Goal: Check status: Check status

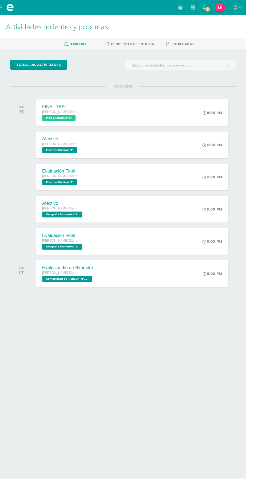
click at [238, 10] on span "Luis Eduardo Mi Perfil" at bounding box center [231, 8] width 13 height 11
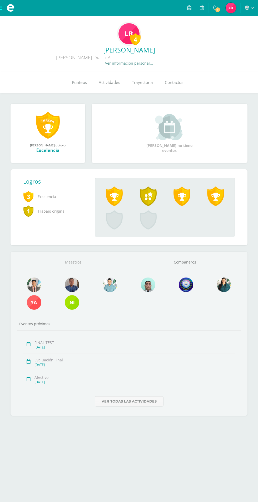
click at [78, 87] on link "Punteos" at bounding box center [79, 82] width 27 height 21
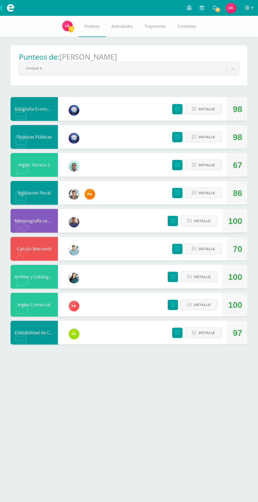
click at [227, 72] on body "Mis cursos Archivos Cerrar panel Archivo y Catalogacion EspIngles Quinto P.C. B…" at bounding box center [129, 177] width 258 height 355
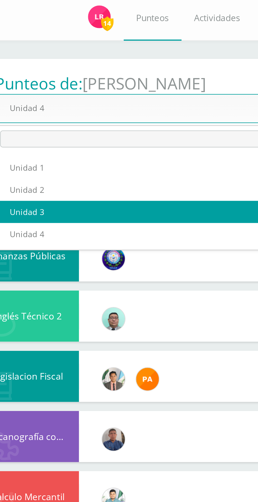
select select "Unidad 3"
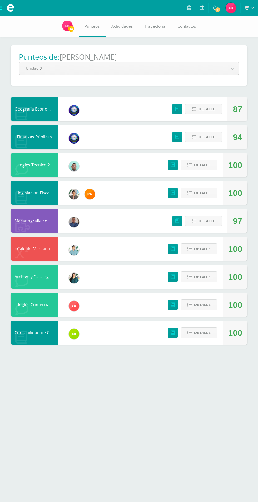
click at [233, 69] on body "Mis cursos Archivos Cerrar panel Archivo y Catalogacion EspIngles Quinto P.C. B…" at bounding box center [129, 177] width 258 height 355
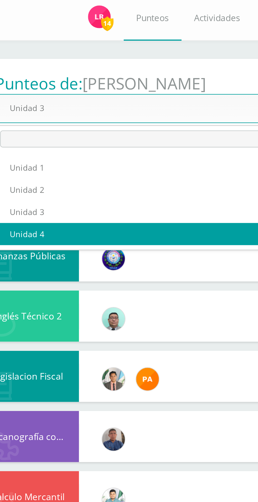
select select "Unidad 4"
